Goal: Transaction & Acquisition: Purchase product/service

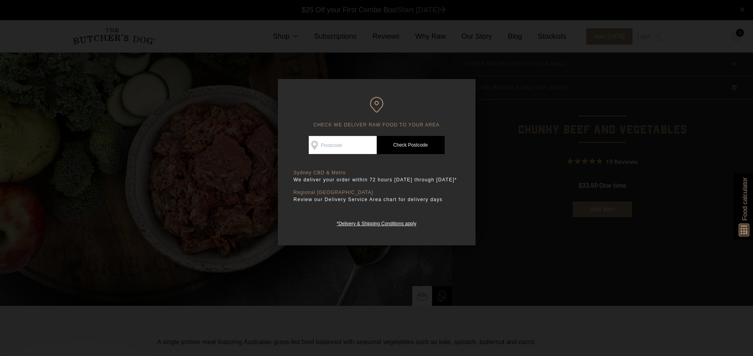
click at [186, 91] on div at bounding box center [376, 178] width 753 height 356
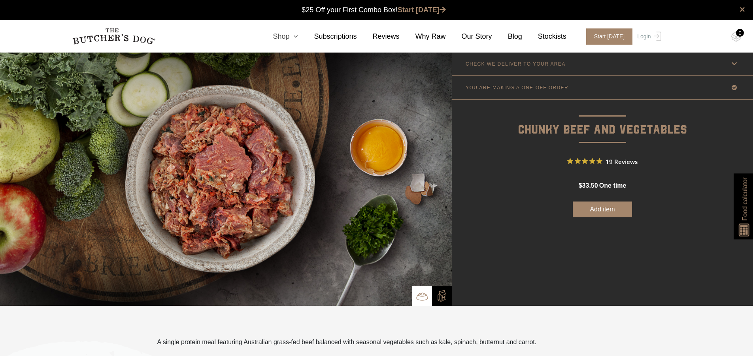
click at [290, 35] on link "Shop" at bounding box center [277, 36] width 41 height 11
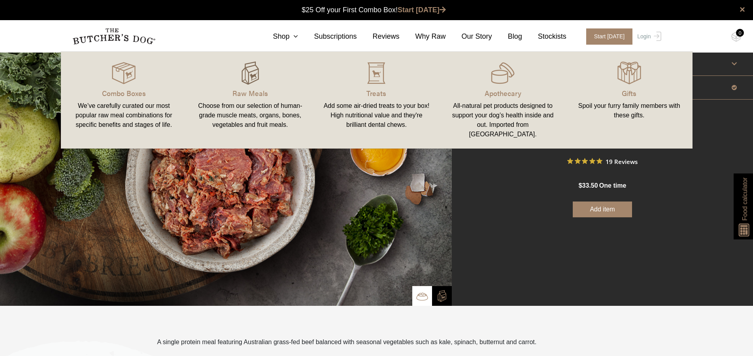
click at [255, 75] on img at bounding box center [251, 73] width 24 height 24
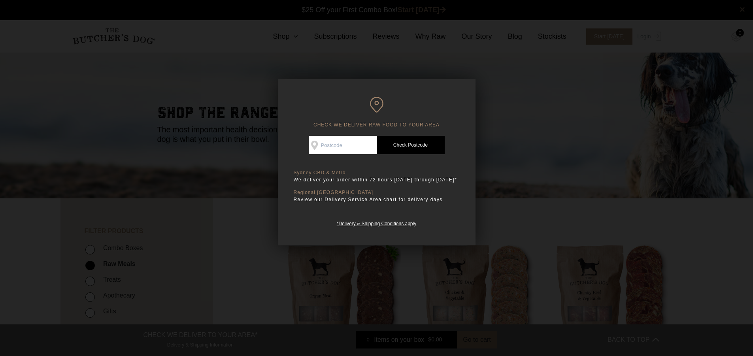
click at [570, 260] on div at bounding box center [376, 178] width 753 height 356
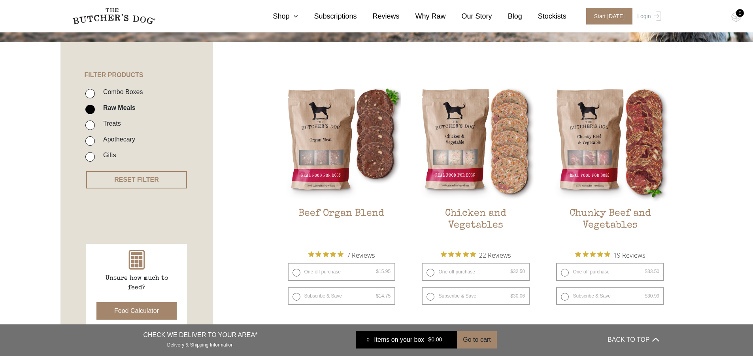
scroll to position [121, 0]
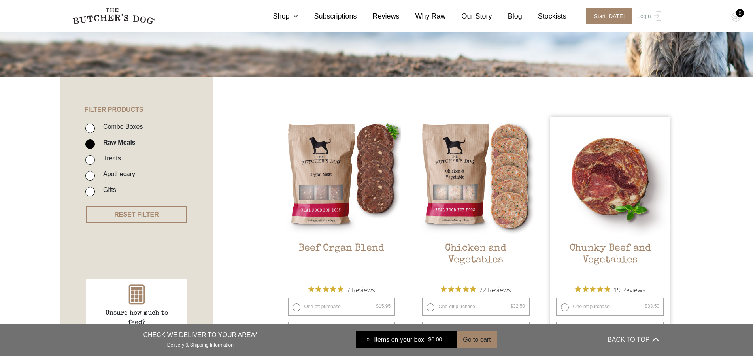
click at [619, 171] on img at bounding box center [611, 177] width 120 height 120
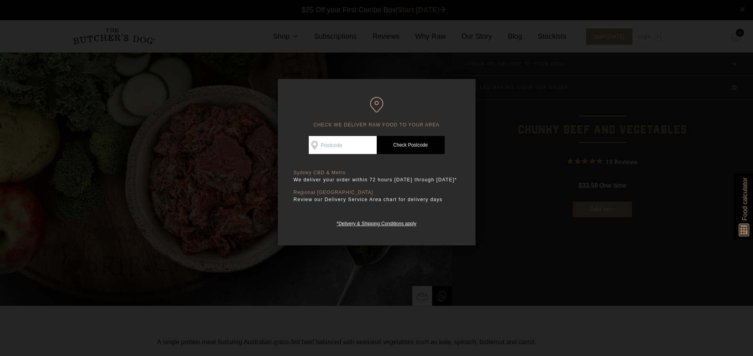
click at [208, 105] on div at bounding box center [376, 178] width 753 height 356
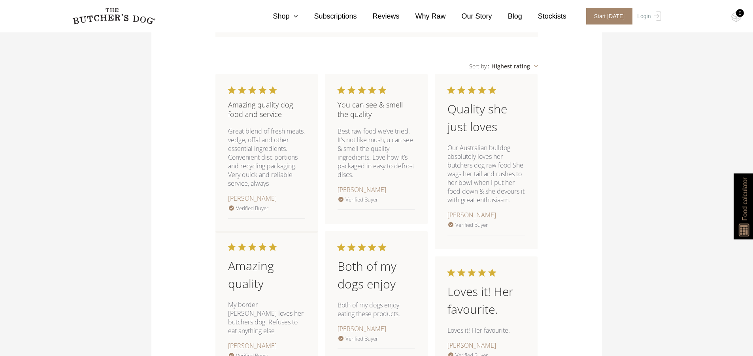
scroll to position [845, 0]
